Goal: Transaction & Acquisition: Book appointment/travel/reservation

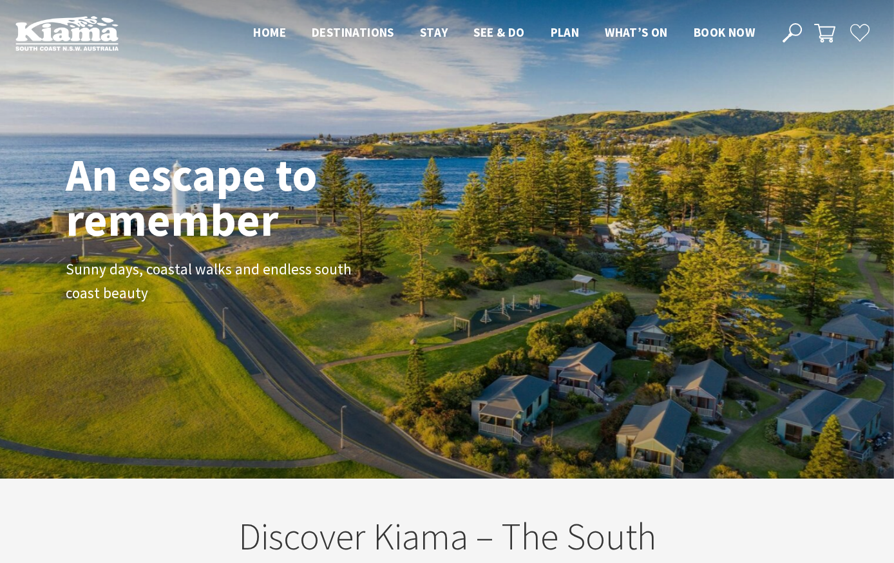
scroll to position [207, 884]
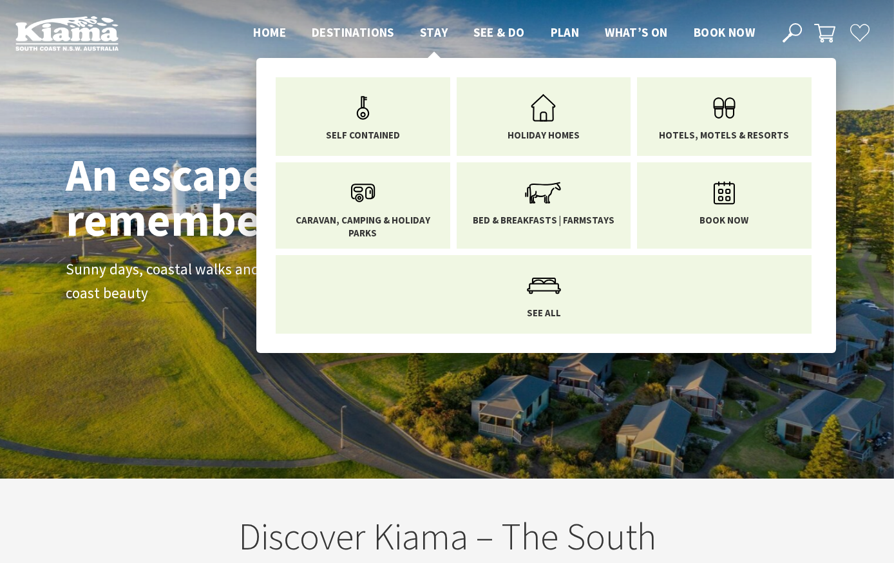
click at [427, 29] on span "Stay" at bounding box center [434, 31] width 28 height 15
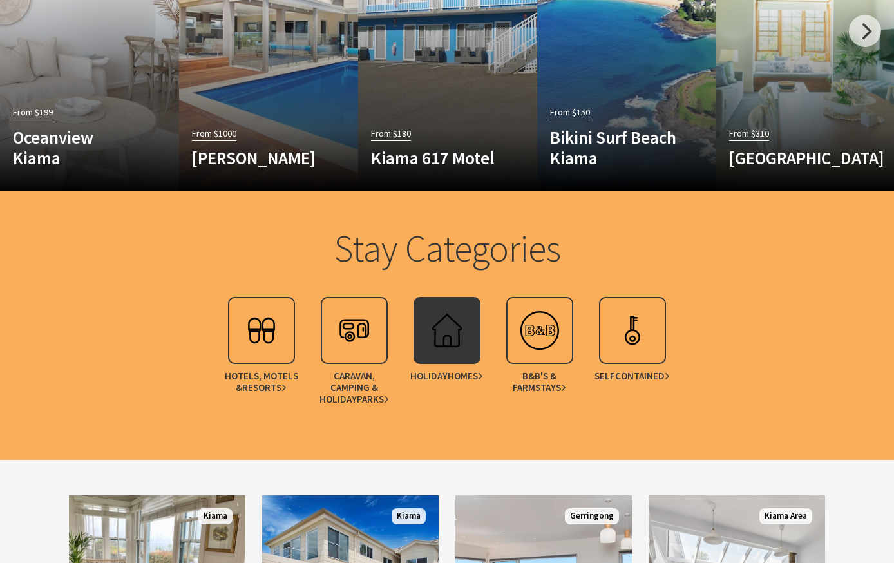
scroll to position [910, 0]
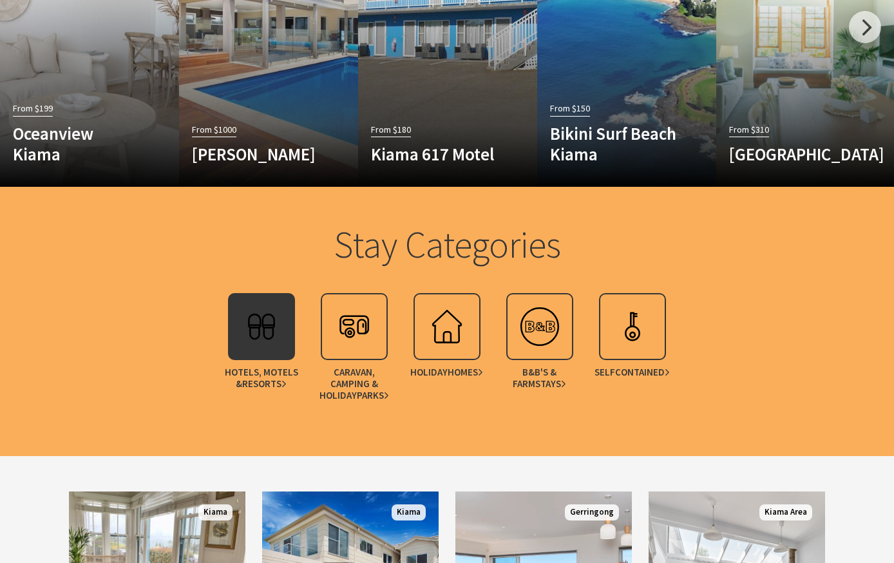
click at [261, 344] on img at bounding box center [262, 327] width 52 height 52
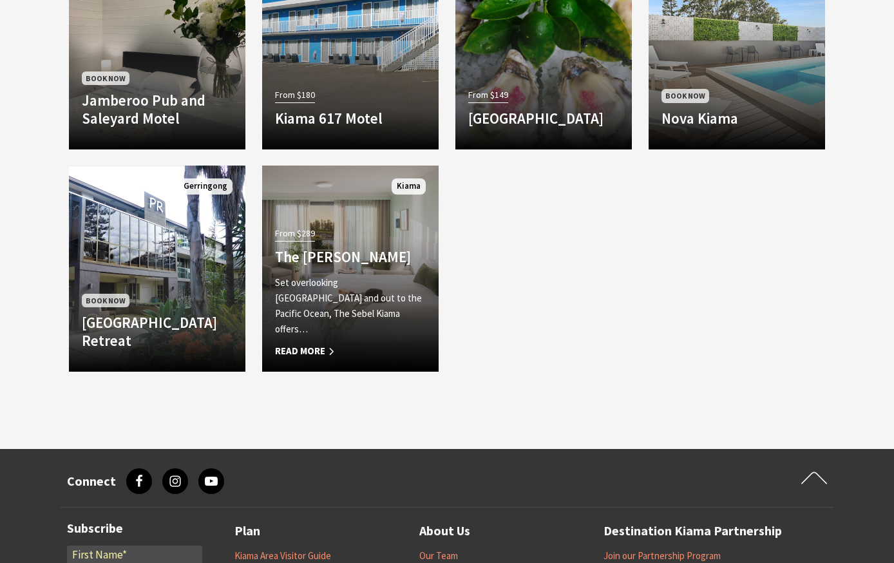
scroll to position [656, 0]
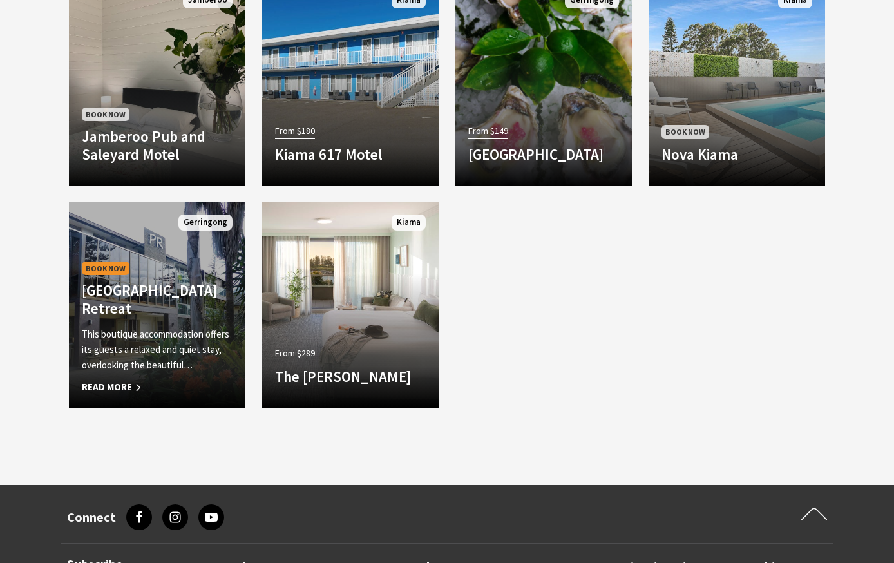
click at [162, 273] on link "Book Now [GEOGRAPHIC_DATA] Retreat This boutique accommodation offers its guest…" at bounding box center [157, 305] width 176 height 206
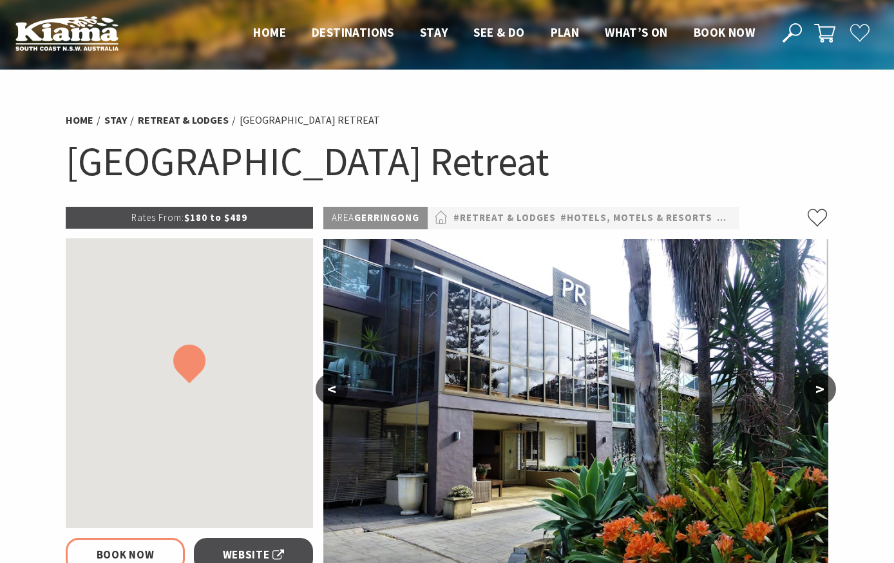
select select "3"
select select "2"
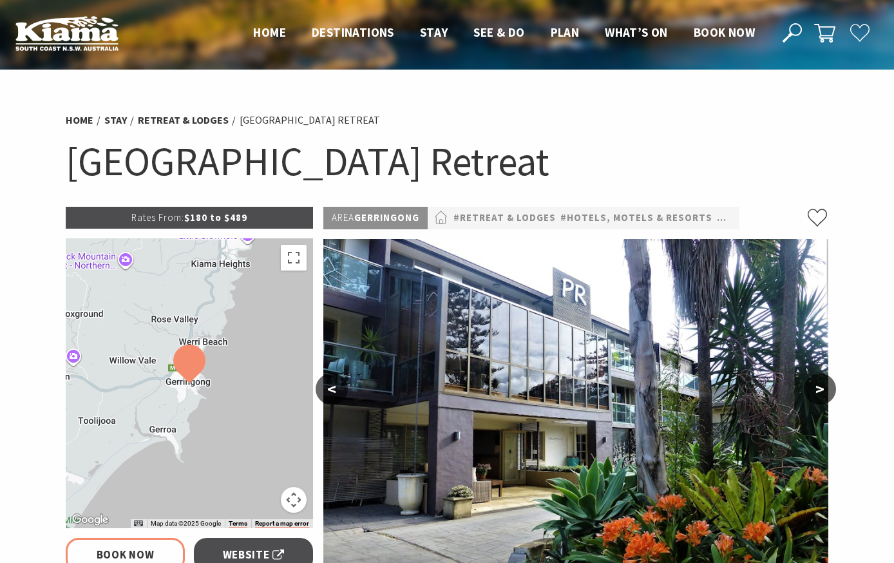
select select "3"
